Goal: Information Seeking & Learning: Stay updated

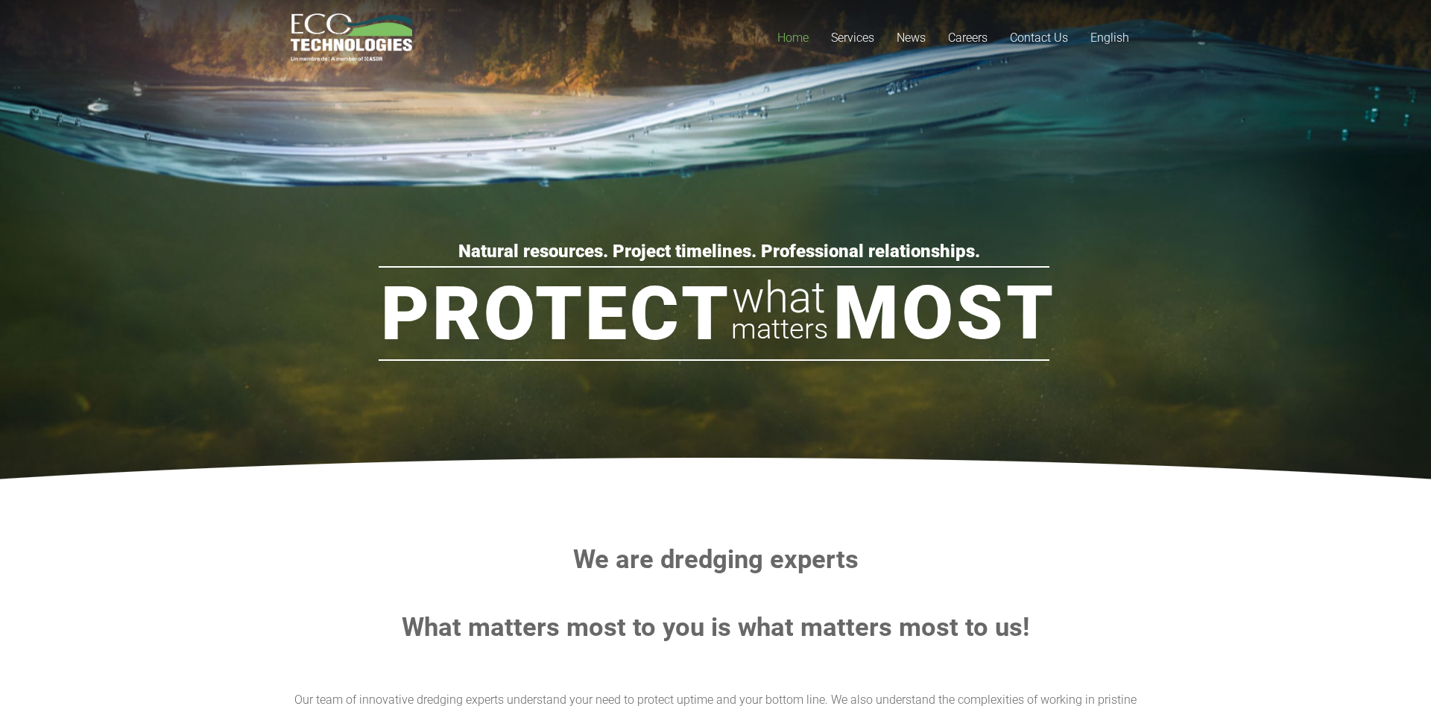
click at [653, 283] on rs-layer "Protect" at bounding box center [556, 314] width 350 height 75
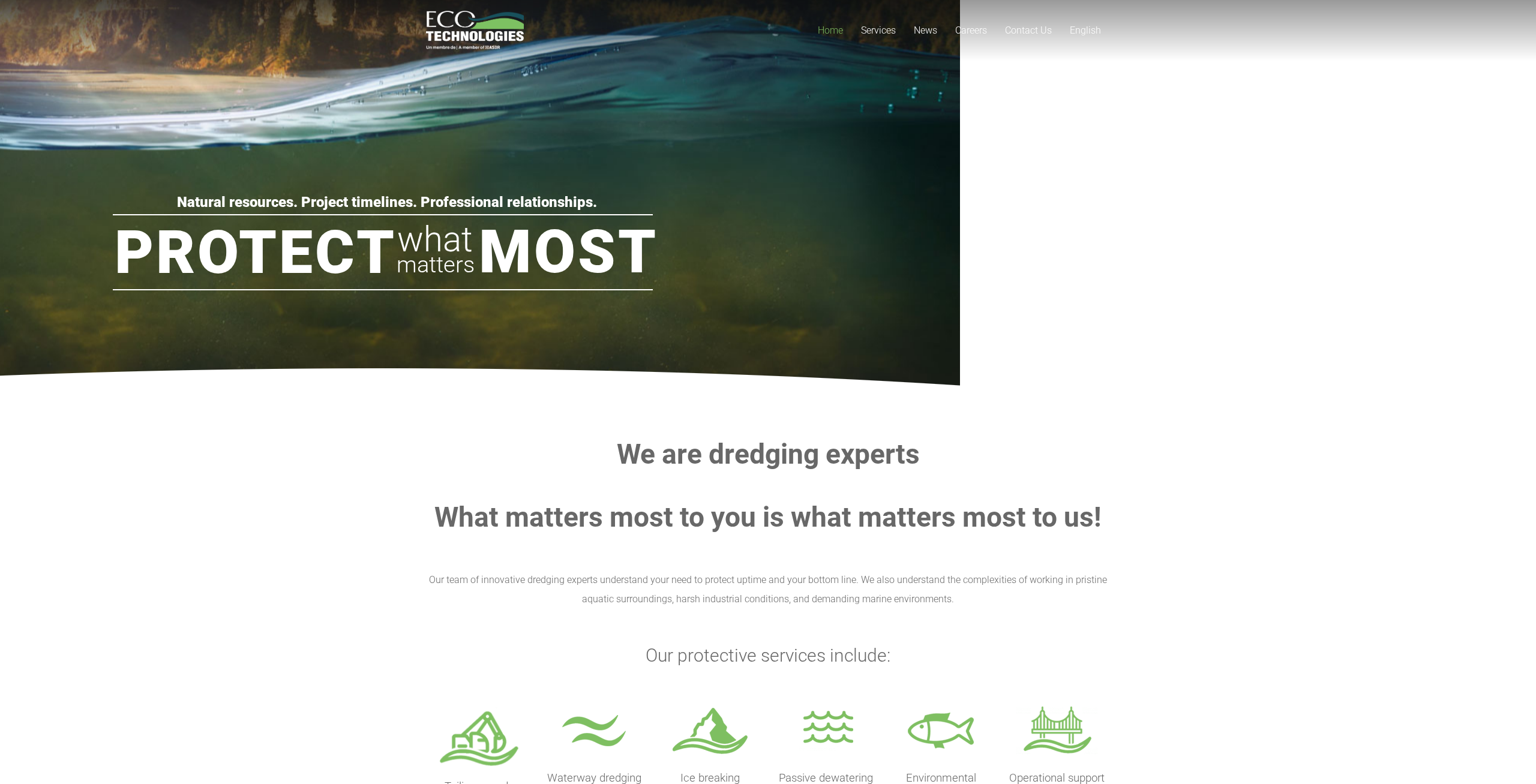
click at [1107, 355] on rs-fullwidth-wrap "Protect Most what matters Natural resources. Project timelines. Professional re…" at bounding box center [768, 189] width 2388 height 420
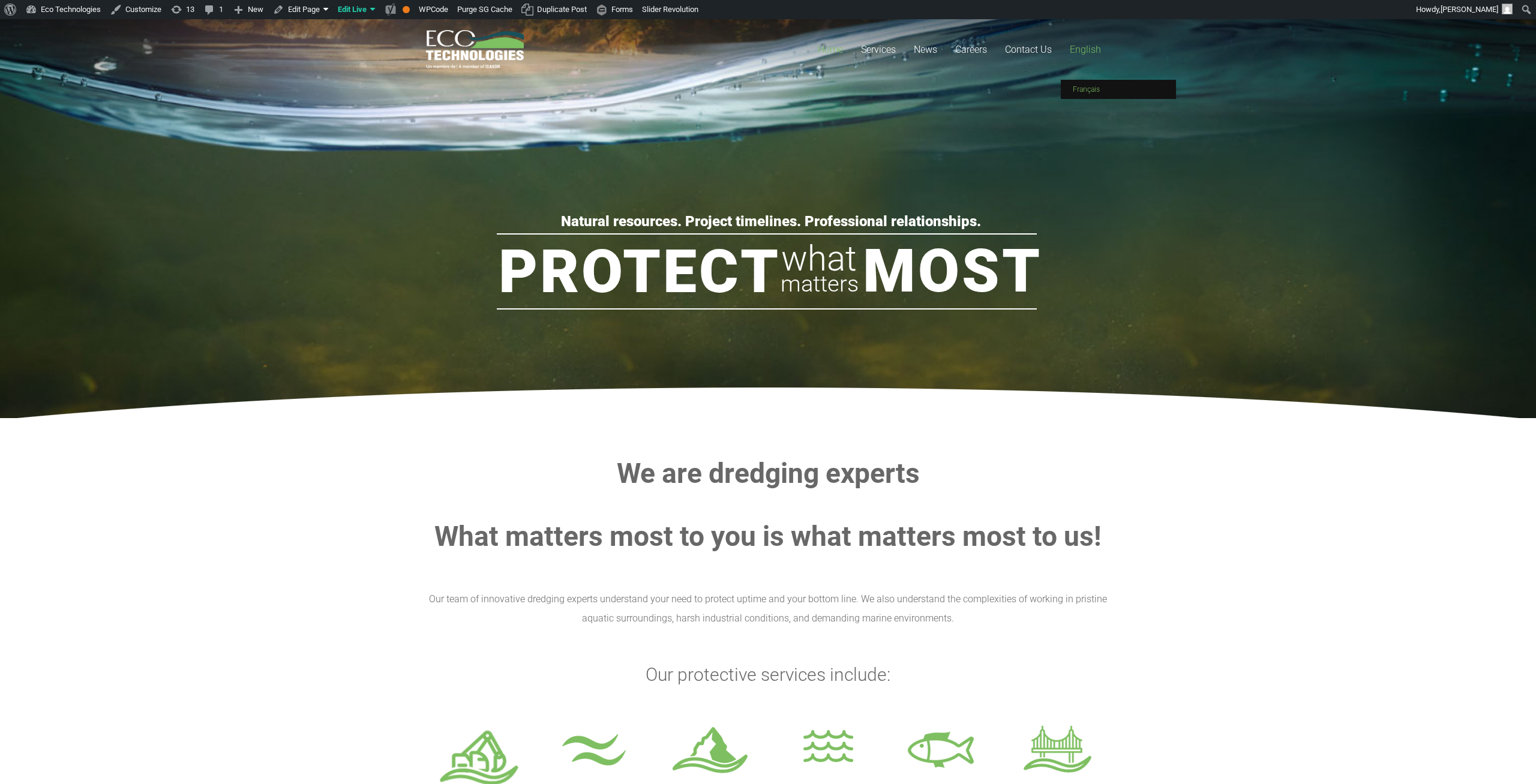
click at [1090, 85] on link "Français" at bounding box center [1118, 89] width 115 height 19
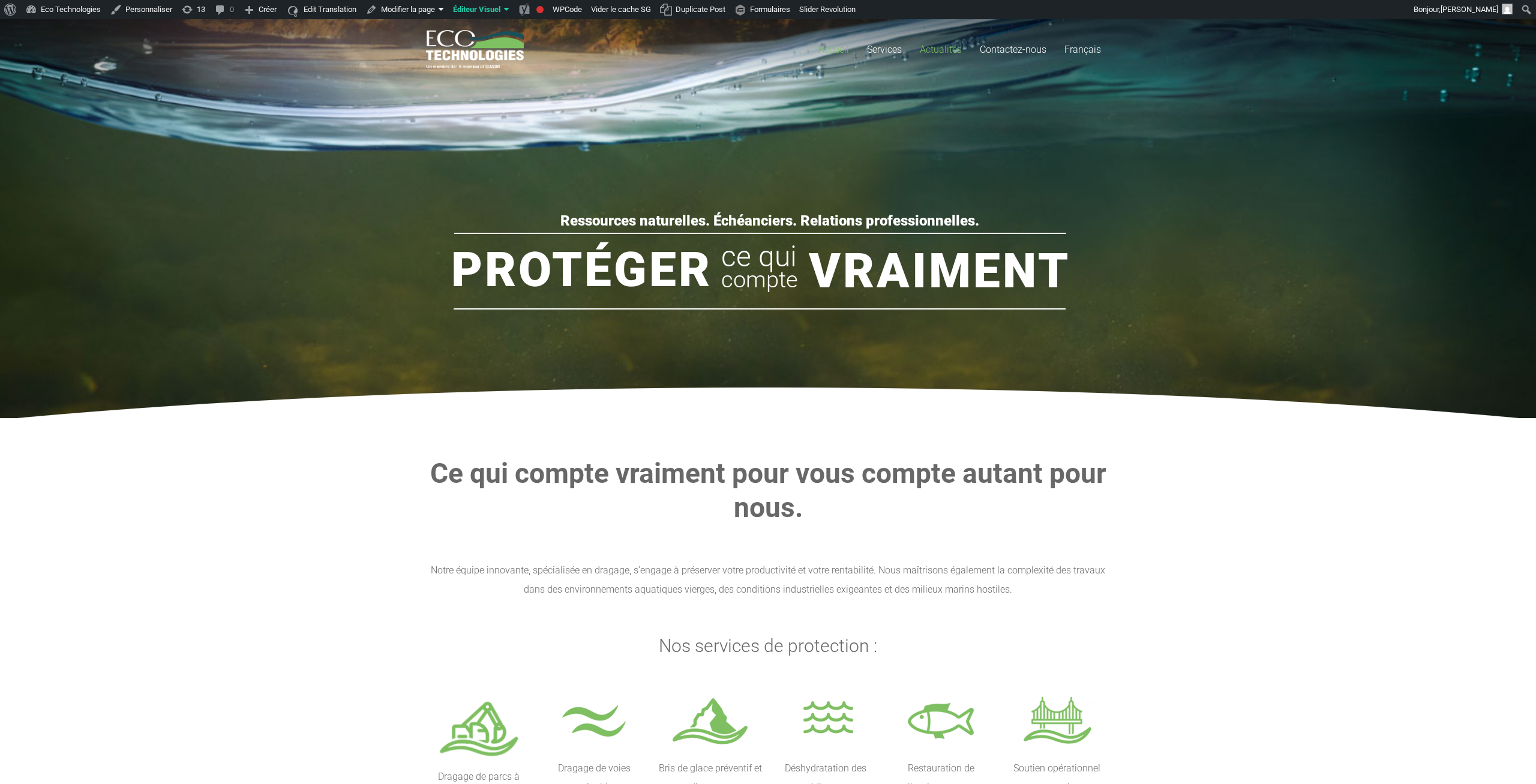
click at [943, 51] on span "Actualités" at bounding box center [941, 49] width 42 height 11
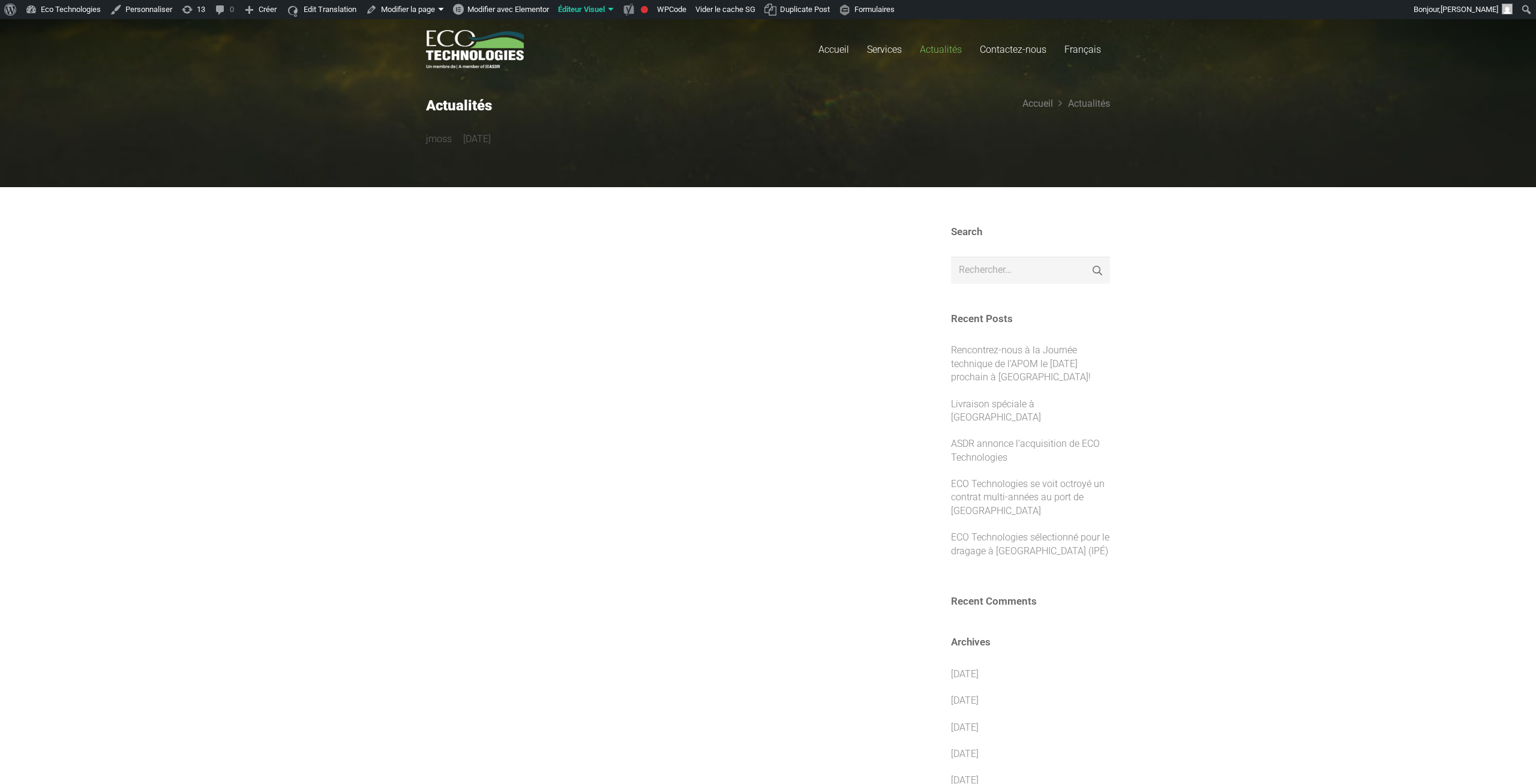
click at [706, 328] on div at bounding box center [664, 685] width 477 height 919
click at [1022, 346] on link "Rencontrez-nous à la Journée technique de l’APOM le [DATE] prochain à [GEOGRAPH…" at bounding box center [1021, 364] width 140 height 39
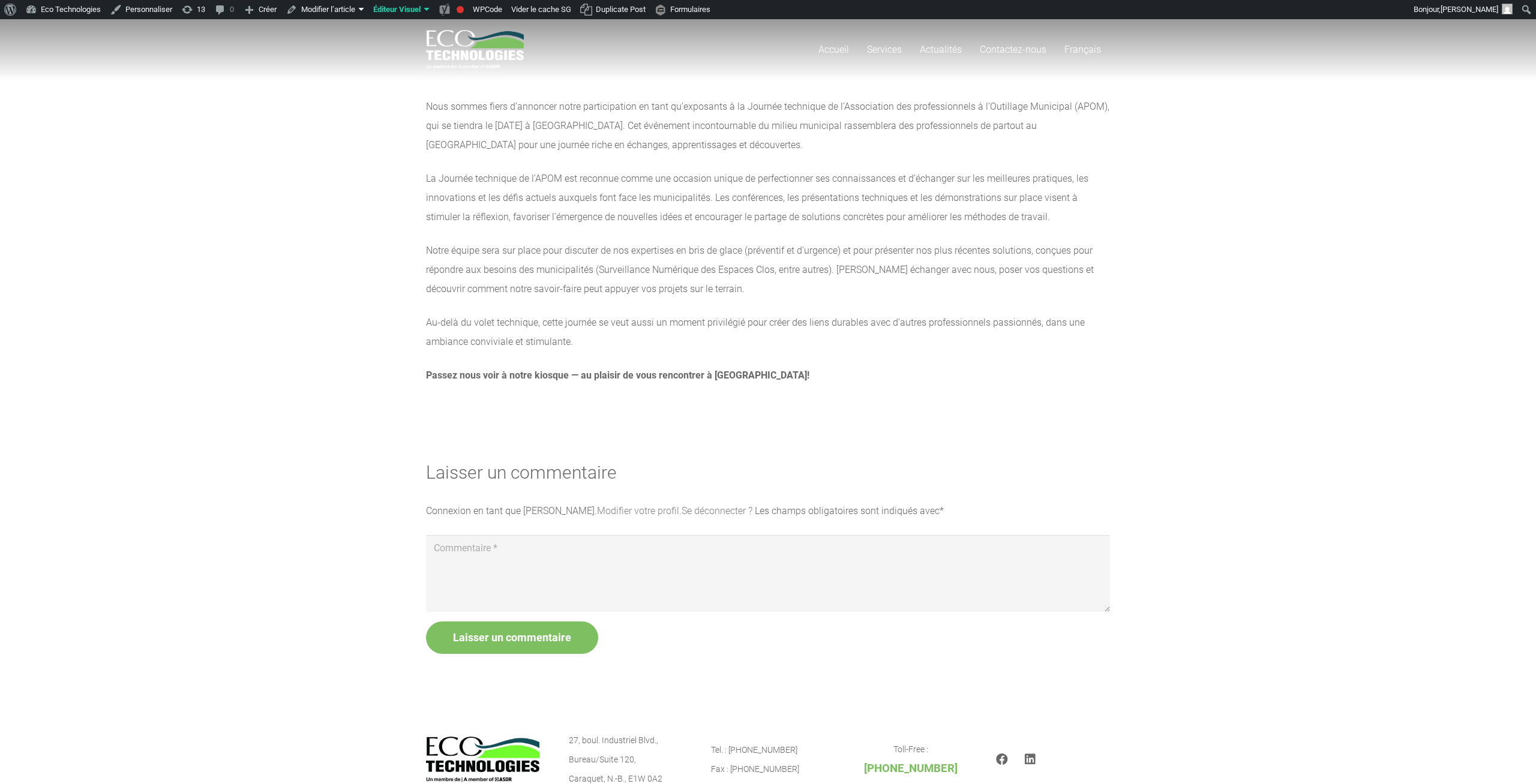
drag, startPoint x: 657, startPoint y: 138, endPoint x: 608, endPoint y: 130, distance: 49.6
click at [659, 134] on p "Nous sommes fiers d’annoncer notre participation en tant qu’exposants à la Jour…" at bounding box center [768, 126] width 684 height 58
click at [979, 364] on div "Nous sommes fiers d’annoncer notre participation en tant qu’exposants à la Jour…" at bounding box center [768, 210] width 684 height 349
click at [862, 437] on section "Laisser un commentaire Annuler la réponse Connexion en tant que Martin Morisset…" at bounding box center [768, 558] width 1536 height 269
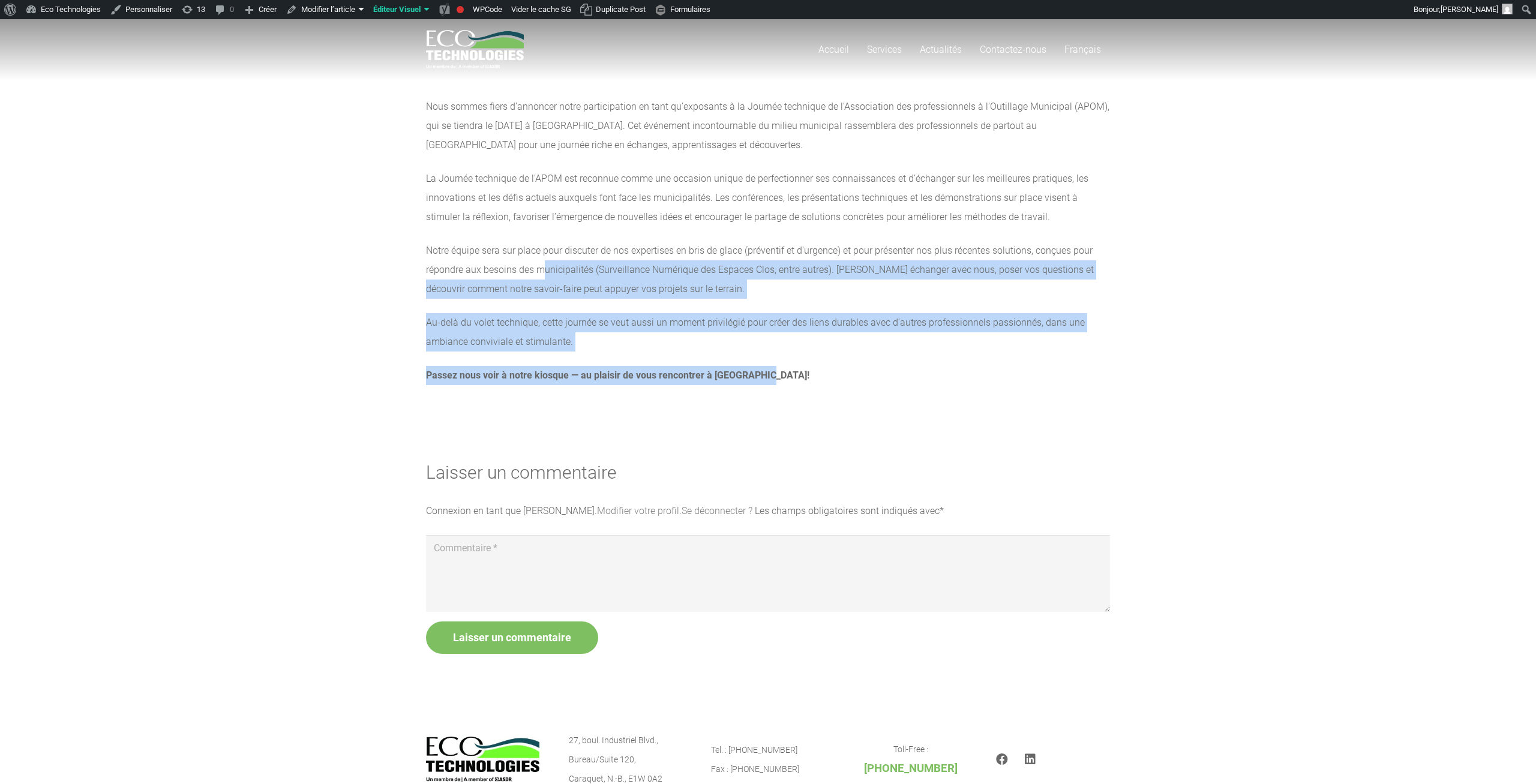
drag, startPoint x: 927, startPoint y: 414, endPoint x: 536, endPoint y: 262, distance: 419.5
click at [536, 262] on section "Nous sommes fiers d’annoncer notre participation en tant qu’exposants à la Jour…" at bounding box center [768, 211] width 1536 height 425
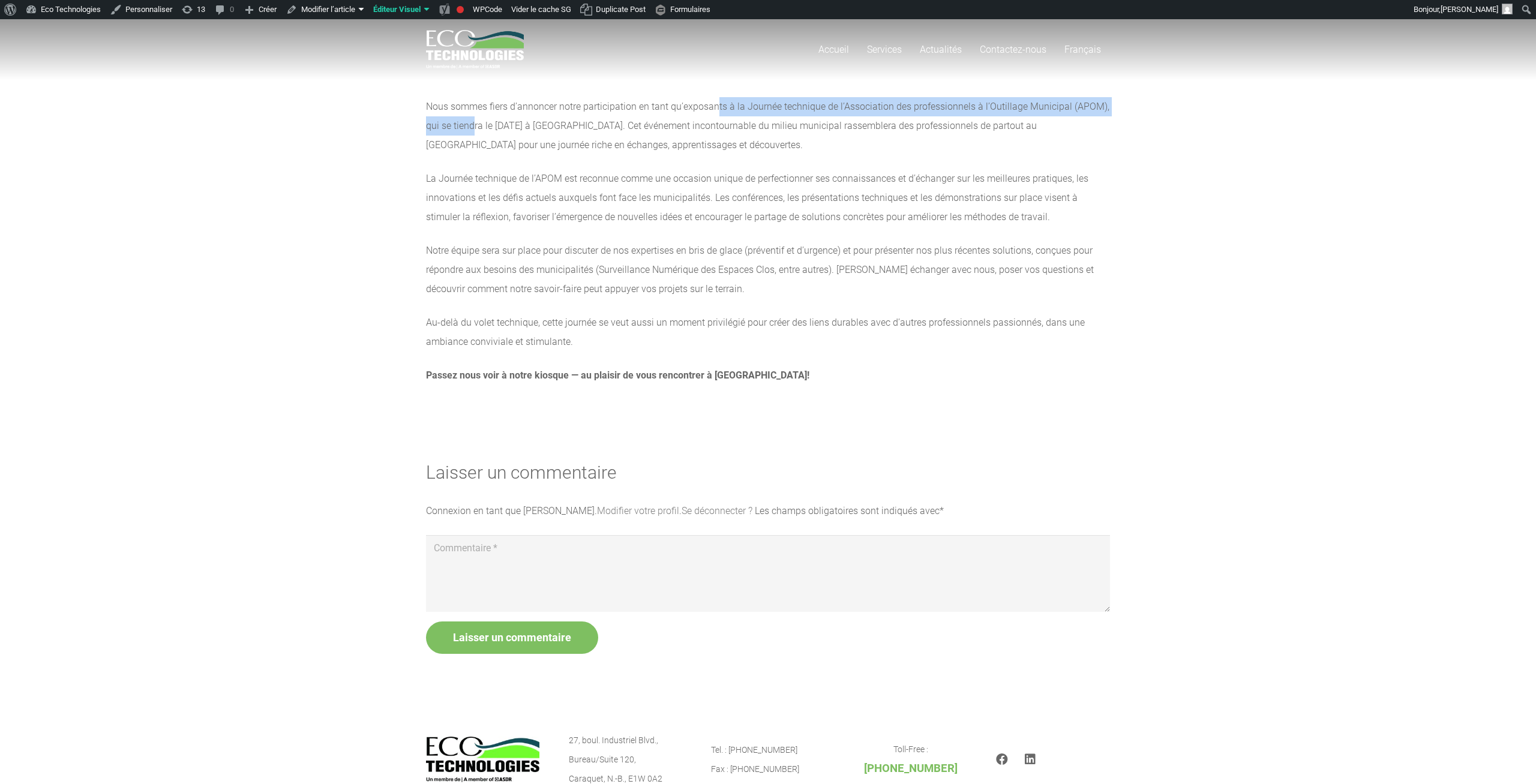
drag, startPoint x: 473, startPoint y: 122, endPoint x: 809, endPoint y: 126, distance: 336.0
click at [741, 101] on p "Nous sommes fiers d’annoncer notre participation en tant qu’exposants à la Jour…" at bounding box center [768, 126] width 684 height 58
click at [890, 181] on p "La Journée technique de l’APOM est reconnue comme une occasion unique de perfec…" at bounding box center [768, 198] width 684 height 58
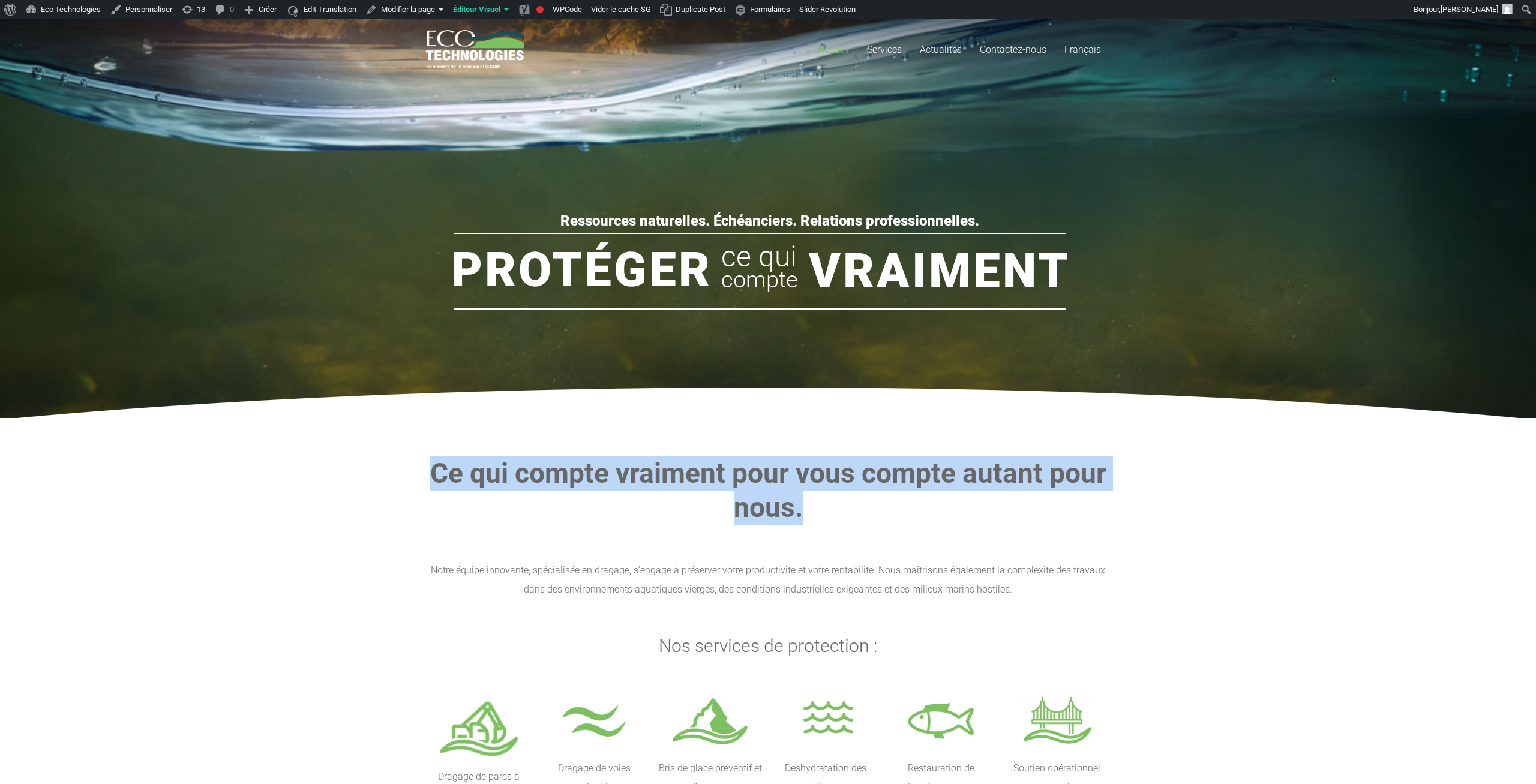
drag, startPoint x: 918, startPoint y: 500, endPoint x: 402, endPoint y: 465, distance: 517.2
click at [409, 431] on section "Ce qui compte vraiment pour vous compte autant pour nous. Notre équipe innovant…" at bounding box center [768, 637] width 1536 height 437
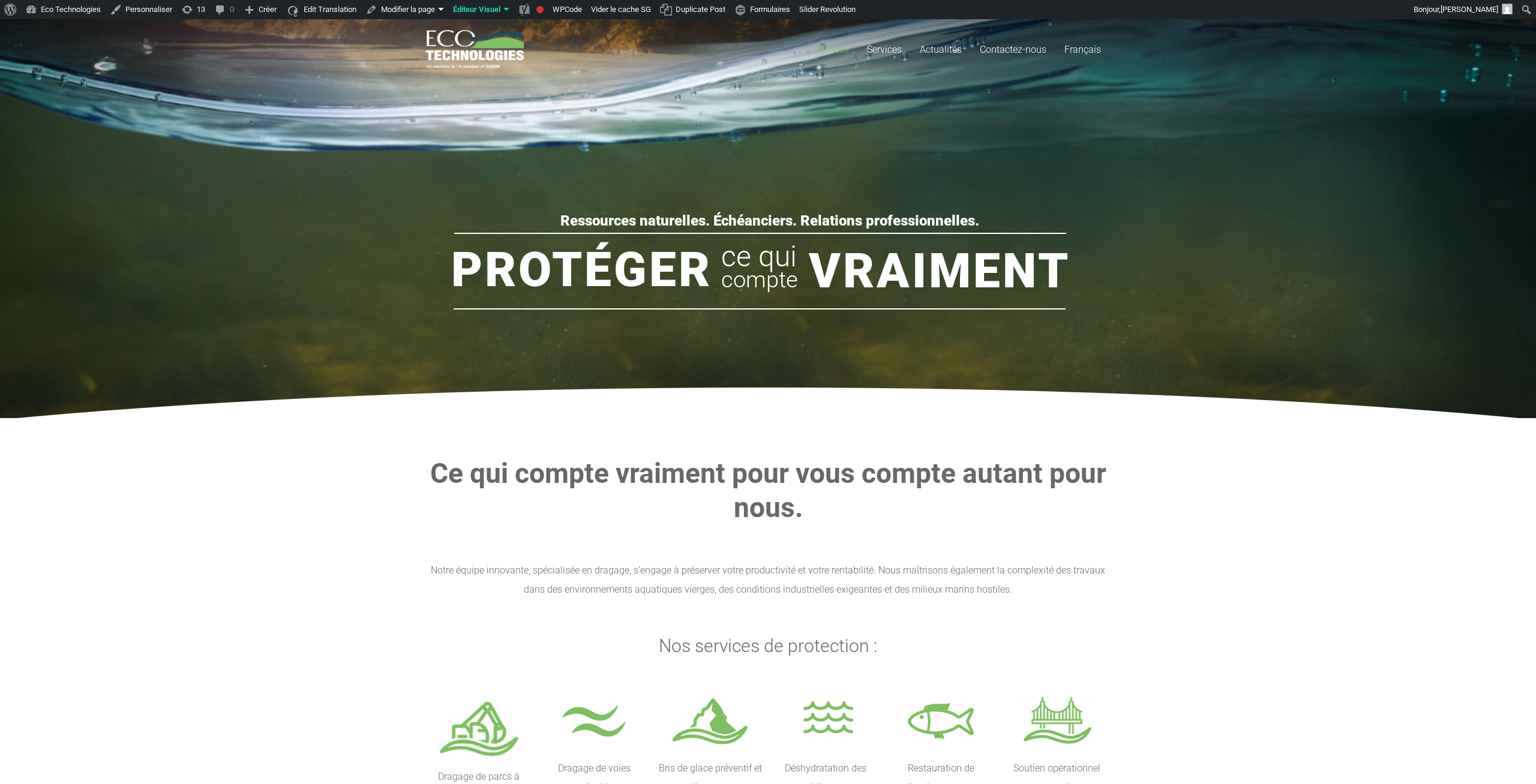
drag, startPoint x: 402, startPoint y: 464, endPoint x: 410, endPoint y: 461, distance: 8.5
click at [404, 463] on section "Ce qui compte vraiment pour vous compte autant pour nous. Notre équipe innovant…" at bounding box center [768, 637] width 1536 height 437
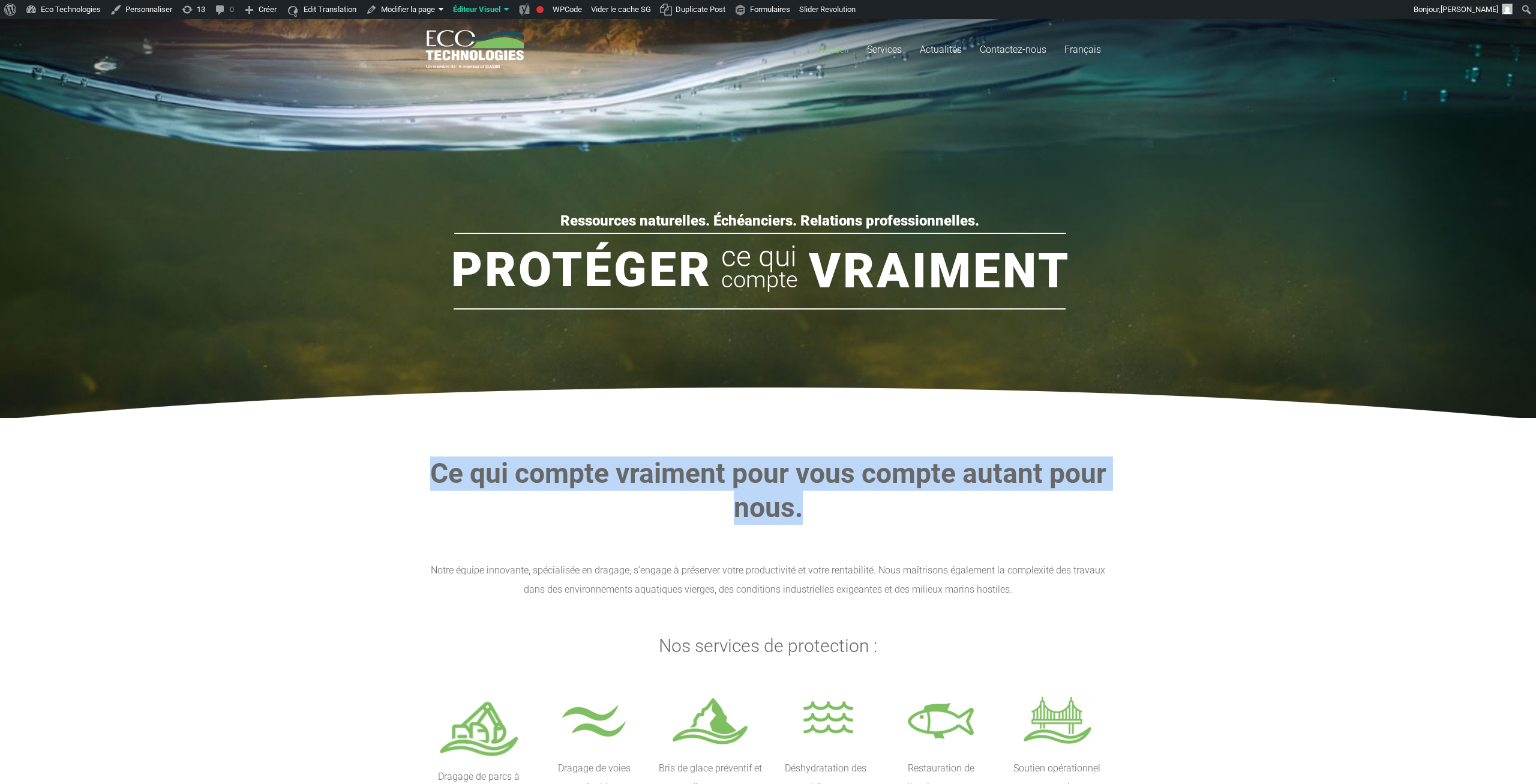
drag, startPoint x: 411, startPoint y: 461, endPoint x: 972, endPoint y: 504, distance: 562.6
click at [1017, 518] on section "Ce qui compte vraiment pour vous compte autant pour nous. Notre équipe innovant…" at bounding box center [768, 637] width 1536 height 437
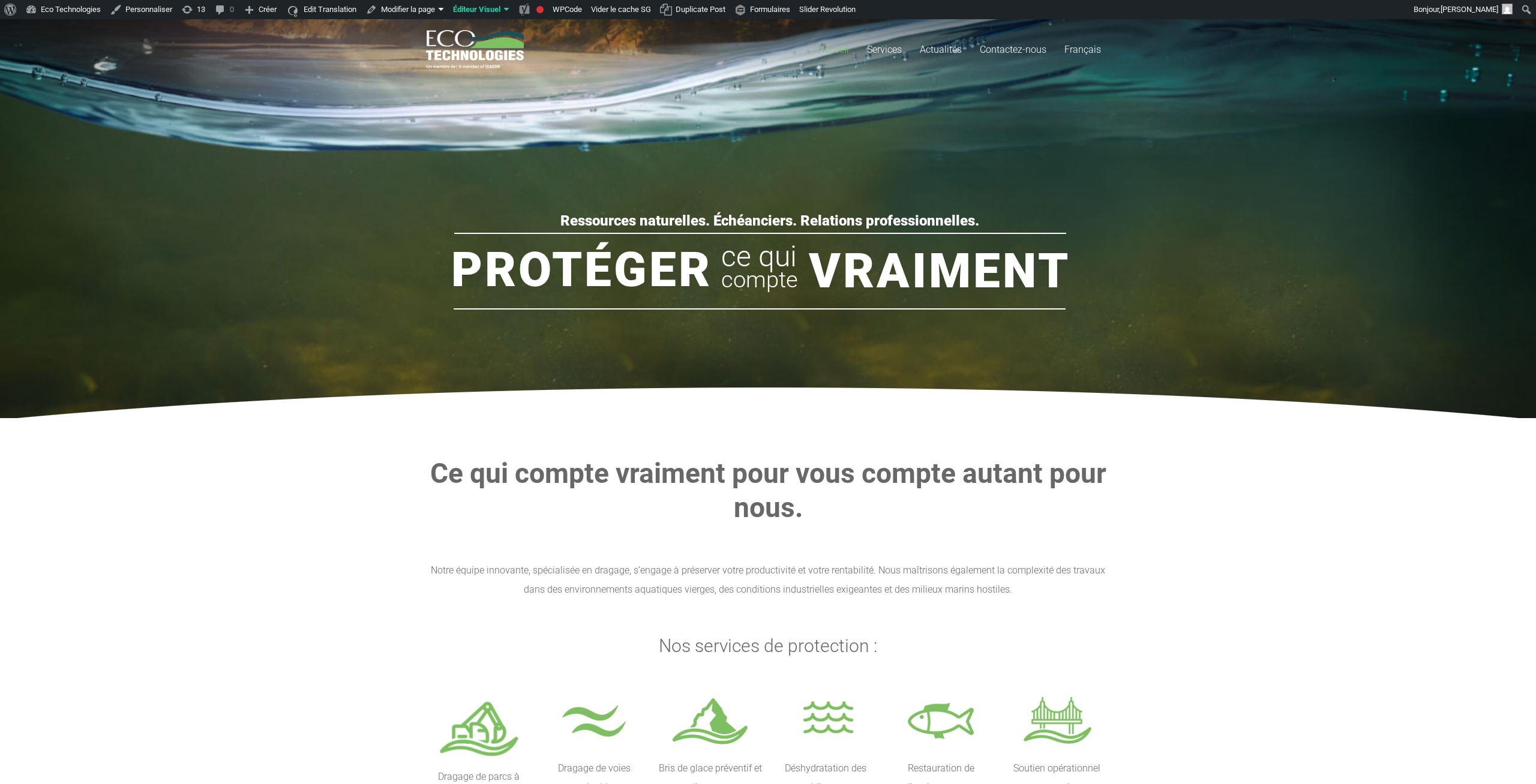
click at [968, 504] on h2 "Ce qui compte vraiment pour vous compte autant pour nous." at bounding box center [768, 490] width 684 height 68
click at [932, 46] on span "Actualités" at bounding box center [941, 49] width 42 height 11
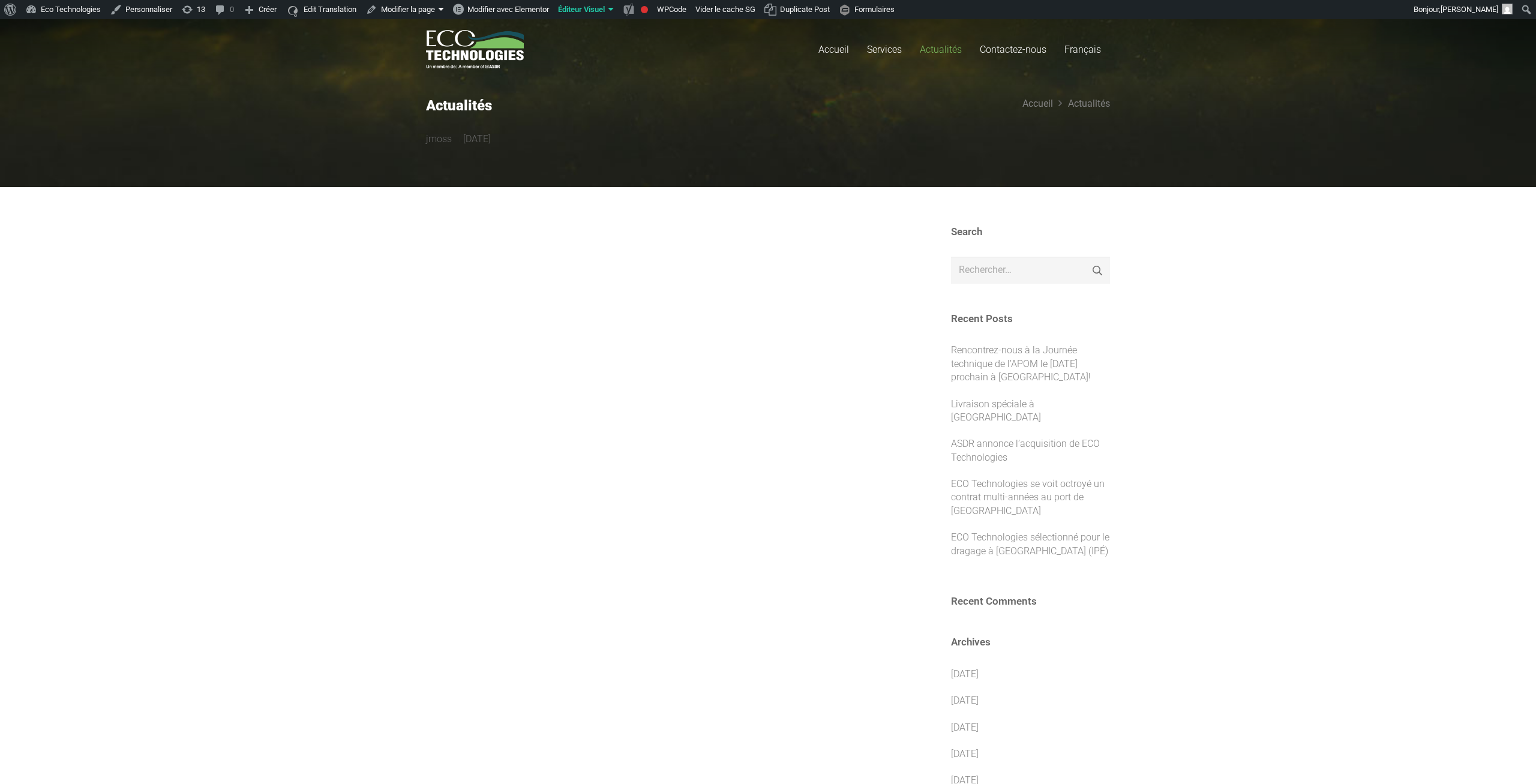
drag, startPoint x: 574, startPoint y: 142, endPoint x: 406, endPoint y: 160, distance: 169.0
click at [406, 160] on section "Actualités jmoss il y a 2 semaines Accueil Actualités" at bounding box center [768, 93] width 1536 height 189
click at [405, 152] on section "Actualités jmoss il y a 2 semaines Accueil Actualités" at bounding box center [768, 93] width 1536 height 189
drag, startPoint x: 423, startPoint y: 146, endPoint x: 566, endPoint y: 145, distance: 143.0
click at [562, 142] on section "Actualités jmoss il y a 2 semaines Accueil Actualités" at bounding box center [768, 93] width 1536 height 189
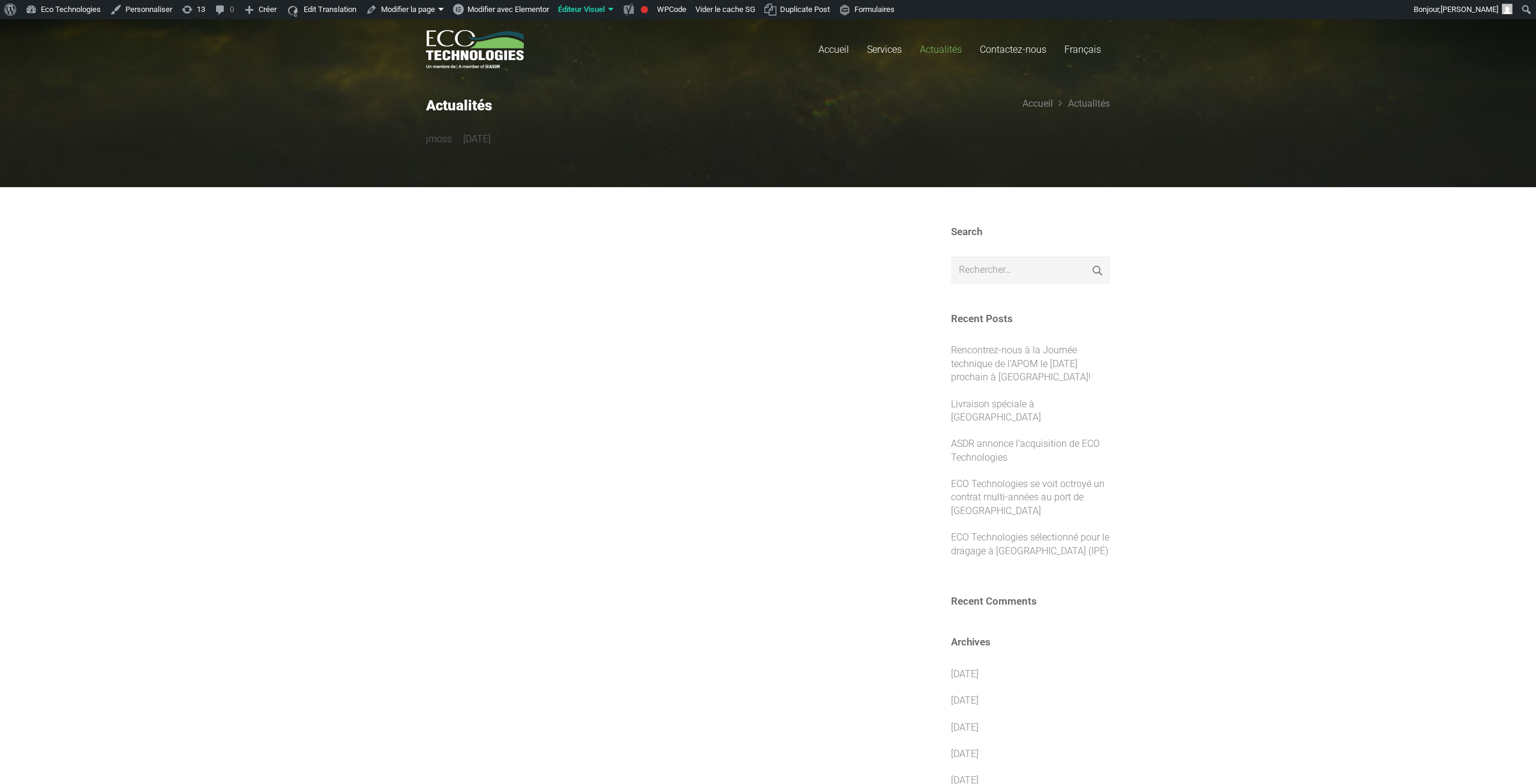
click at [764, 459] on div at bounding box center [664, 685] width 477 height 919
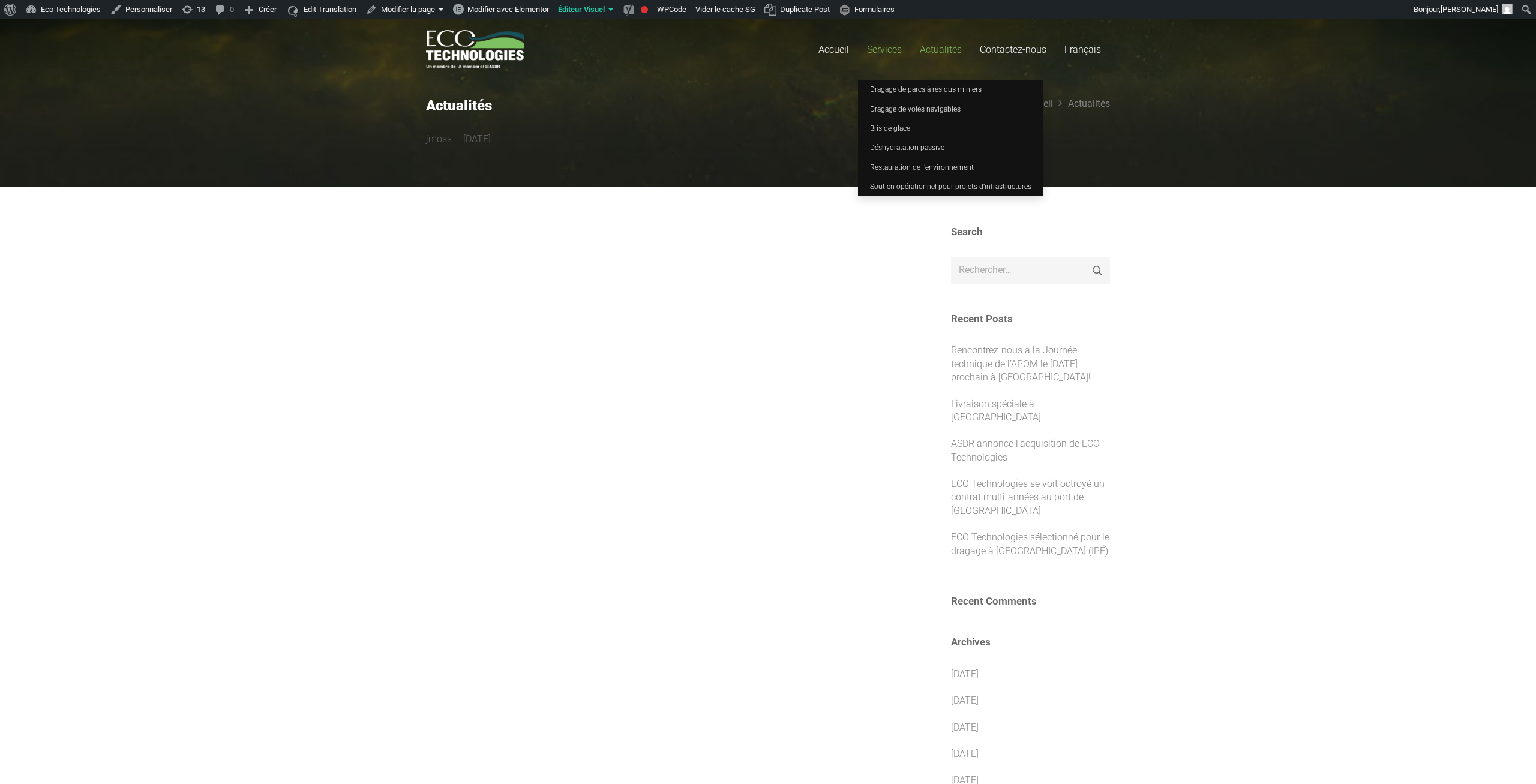
click at [882, 56] on link "Services" at bounding box center [885, 49] width 53 height 60
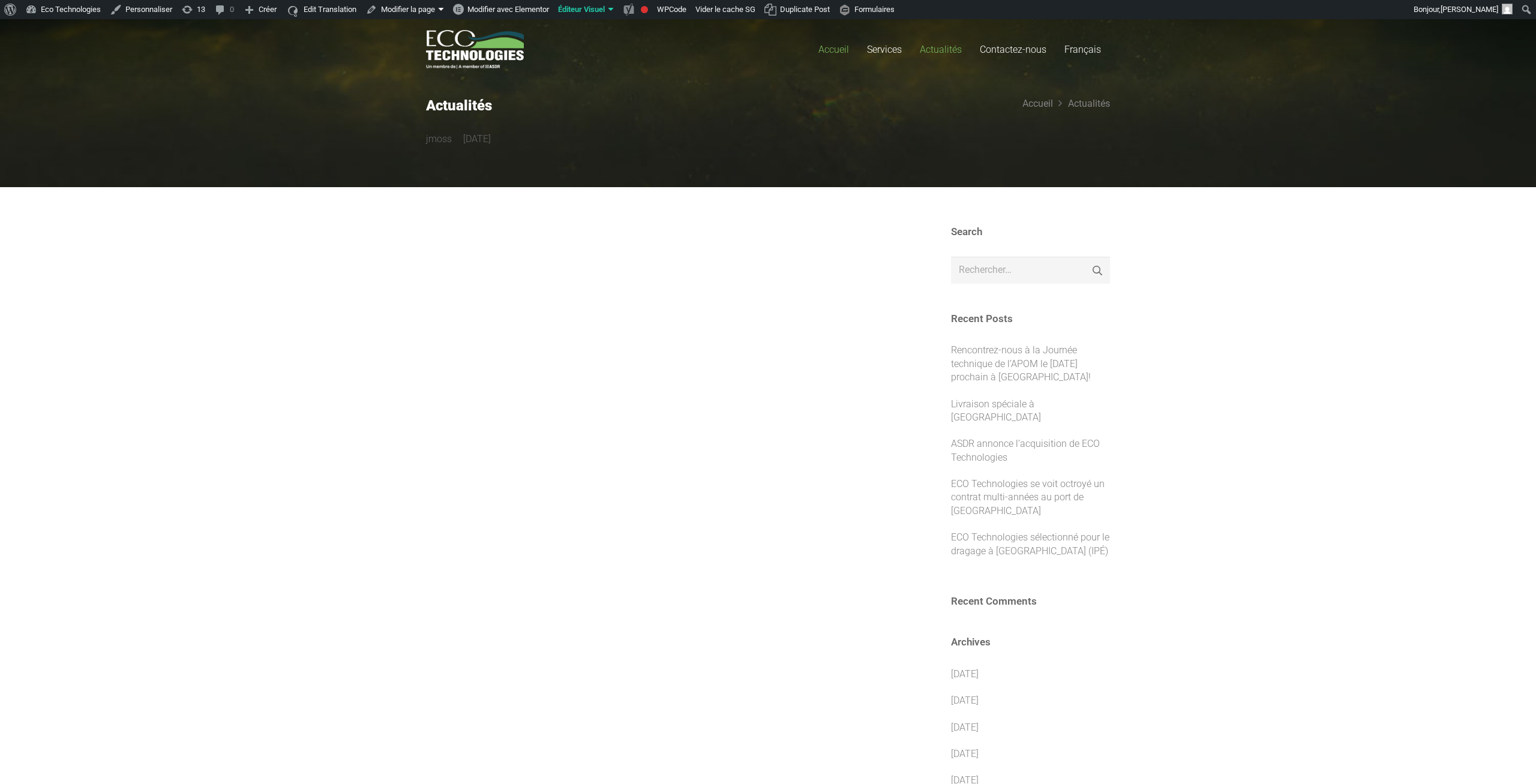
click at [843, 47] on span "Accueil" at bounding box center [834, 49] width 31 height 11
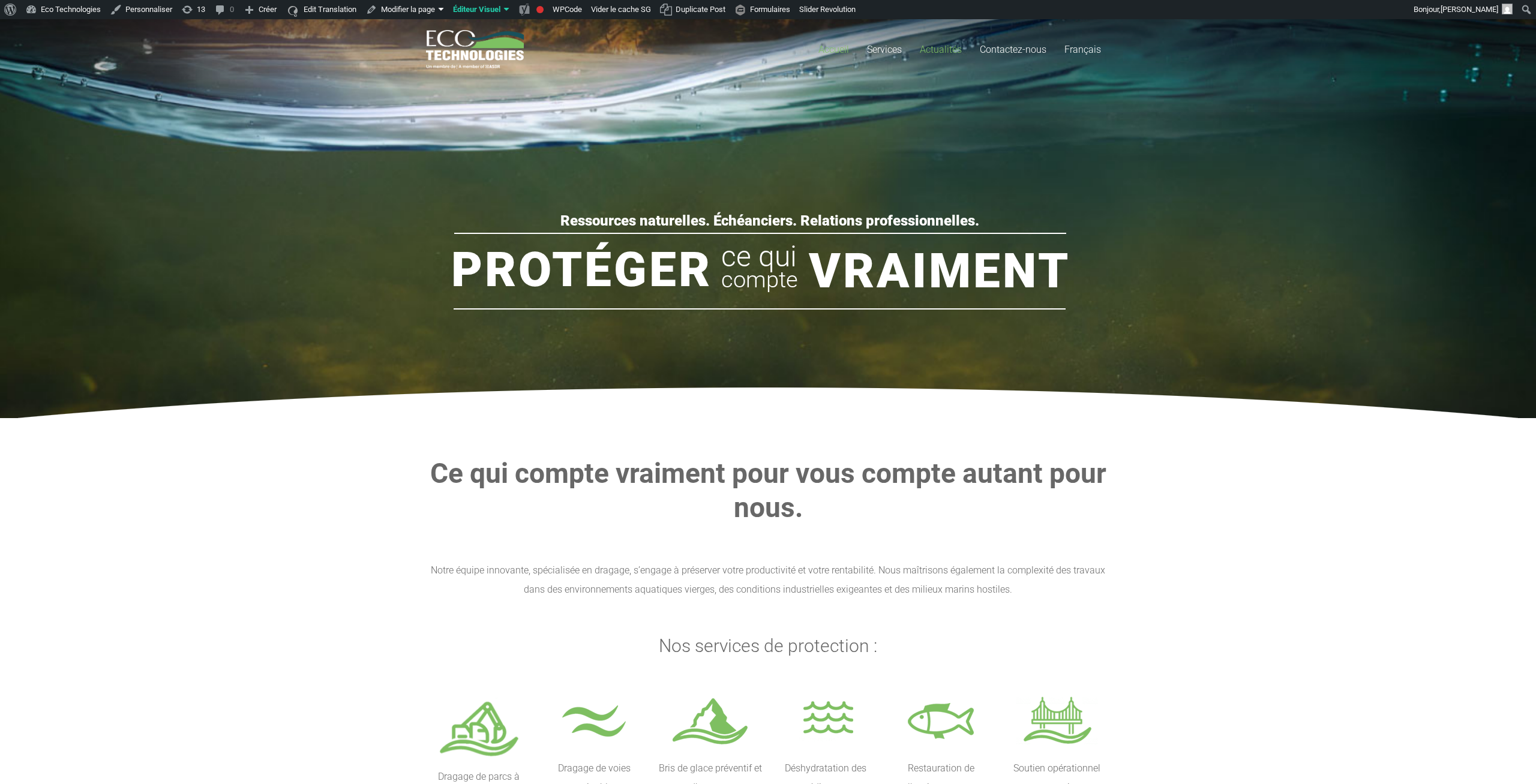
click at [918, 48] on link "Actualités" at bounding box center [940, 49] width 60 height 60
click at [939, 46] on span "Actualités" at bounding box center [941, 49] width 42 height 11
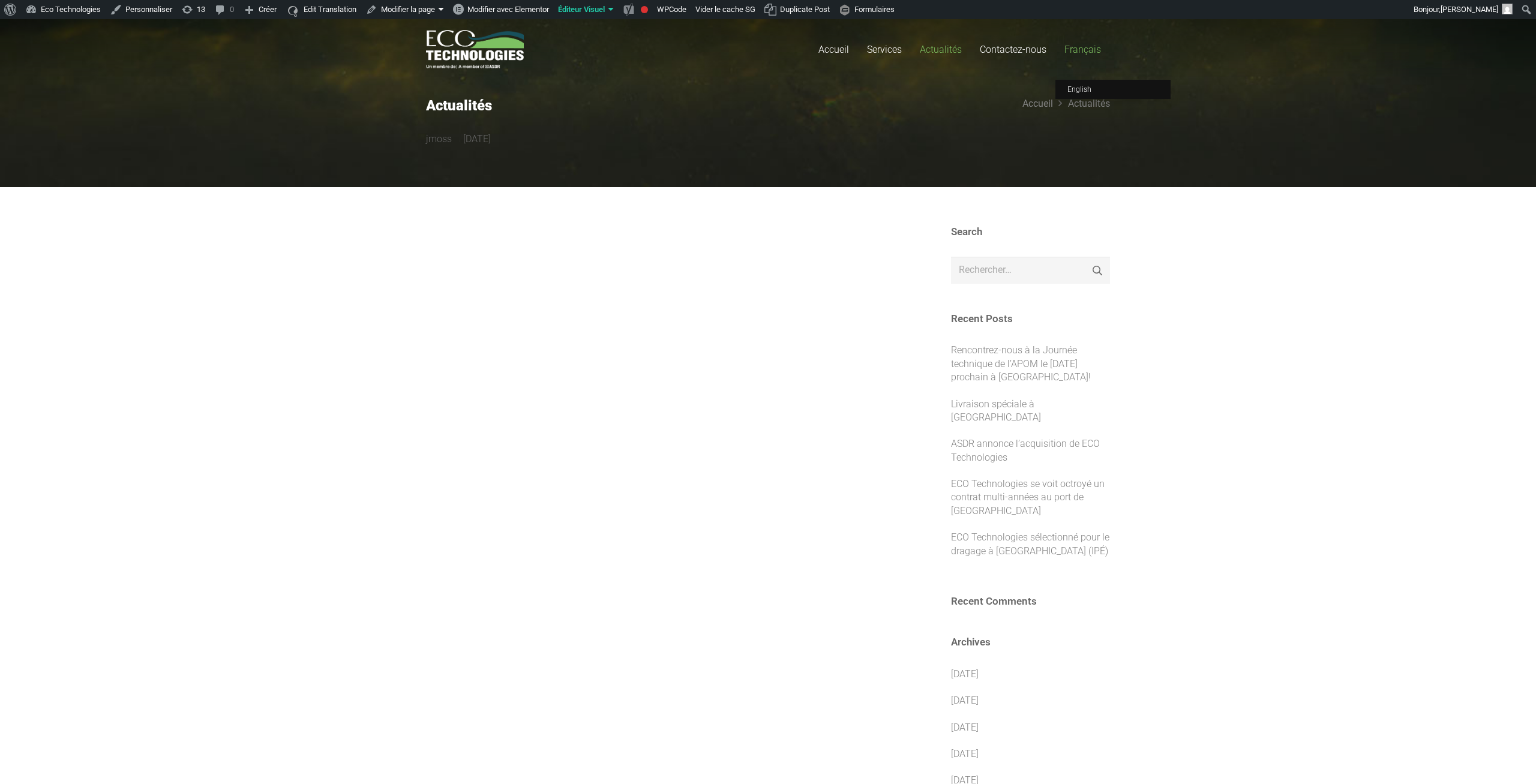
click at [1092, 78] on link "Français" at bounding box center [1083, 49] width 55 height 60
click at [1090, 85] on link "English" at bounding box center [1113, 89] width 115 height 19
